Goal: Transaction & Acquisition: Purchase product/service

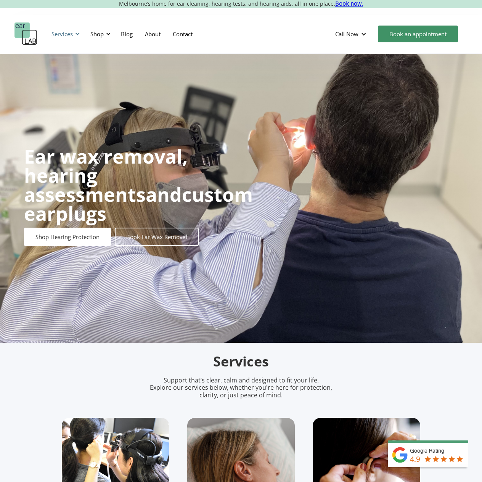
click at [72, 34] on div "Services" at bounding box center [62, 34] width 21 height 8
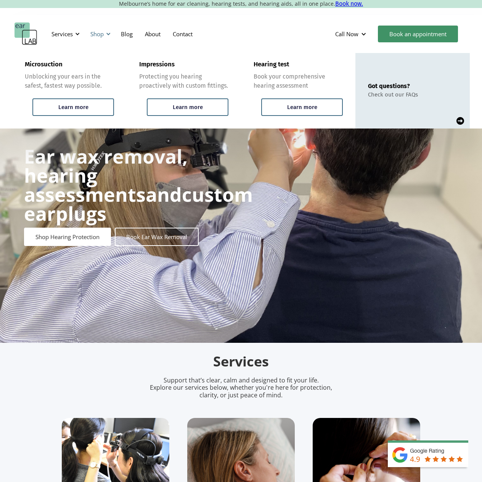
click at [102, 34] on div "Shop" at bounding box center [96, 34] width 13 height 8
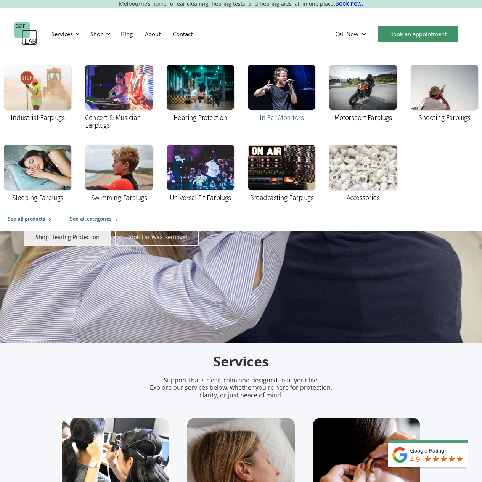
click at [288, 93] on div at bounding box center [282, 87] width 68 height 46
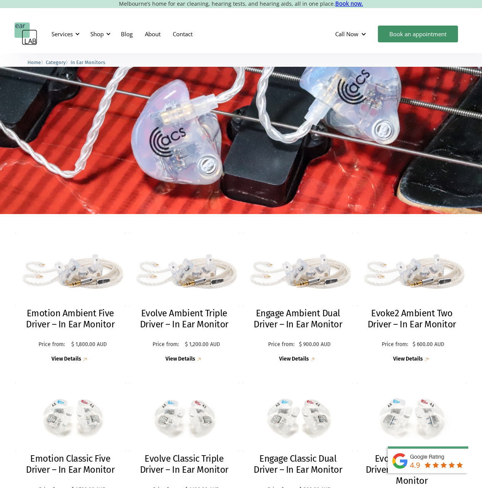
scroll to position [114, 0]
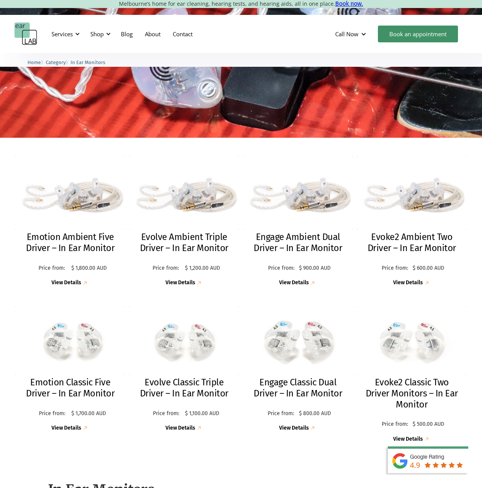
click at [311, 354] on img at bounding box center [298, 341] width 121 height 76
